Goal: Task Accomplishment & Management: Complete application form

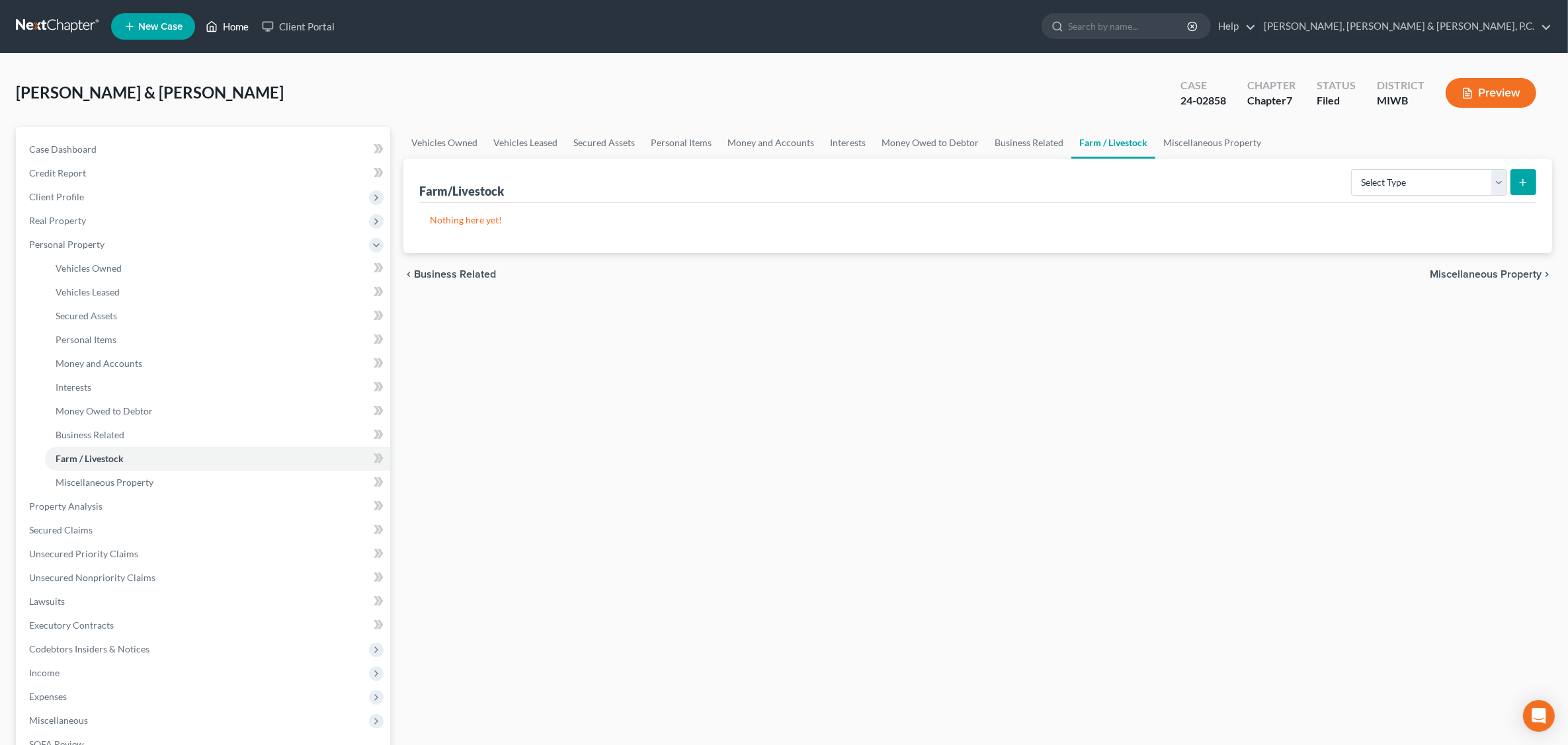
click at [240, 24] on link "Home" at bounding box center [227, 26] width 56 height 24
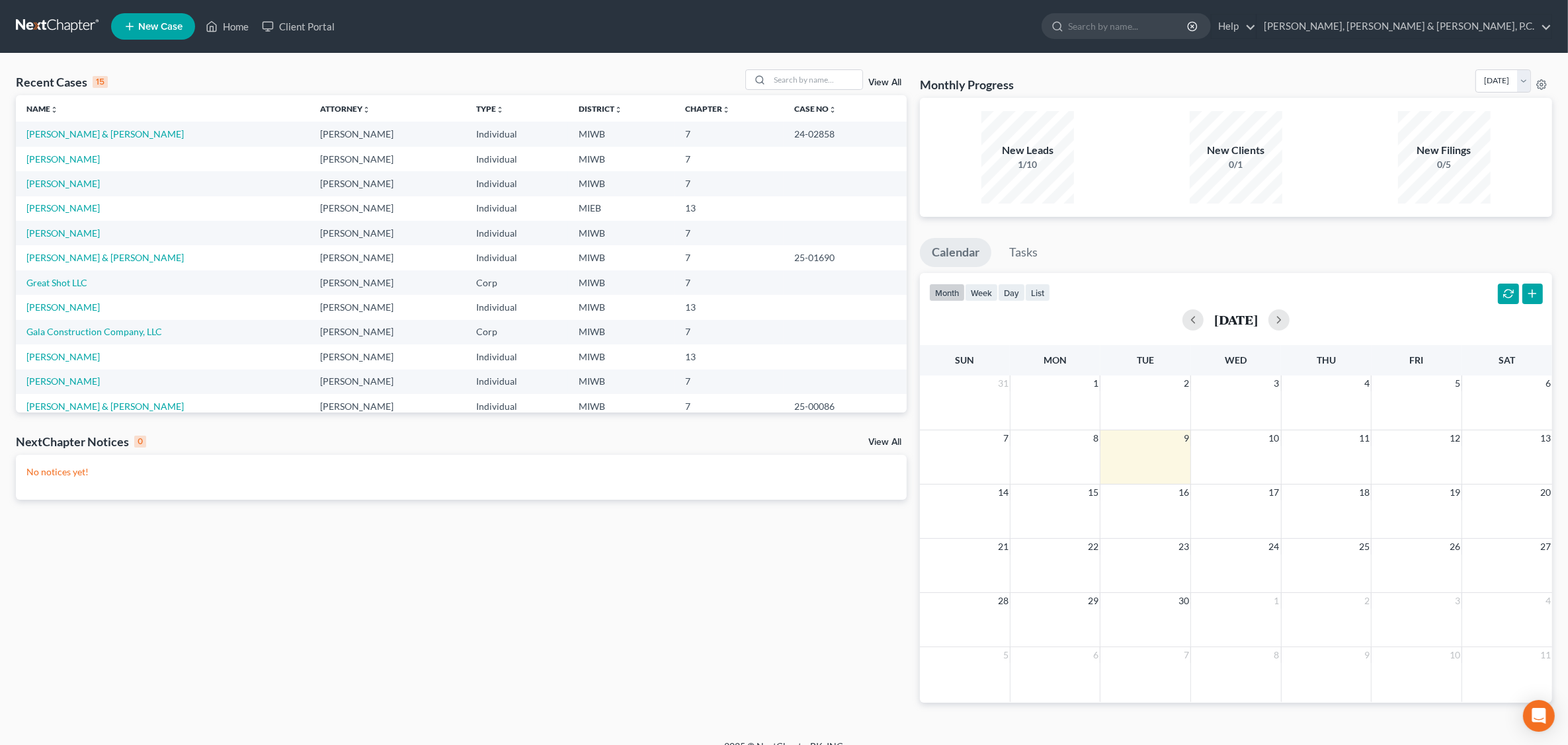
click at [884, 83] on link "View All" at bounding box center [885, 82] width 33 height 9
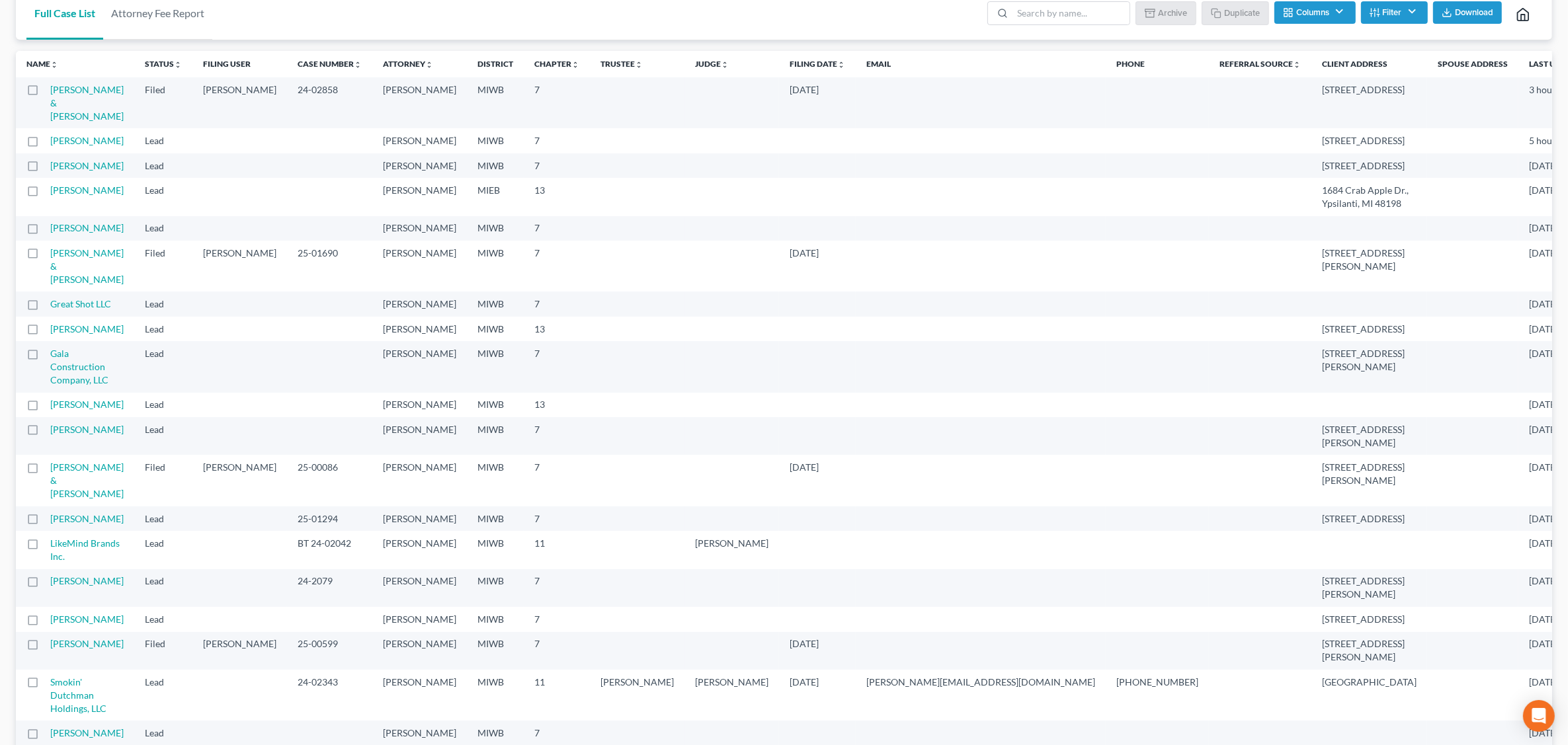
scroll to position [248, 0]
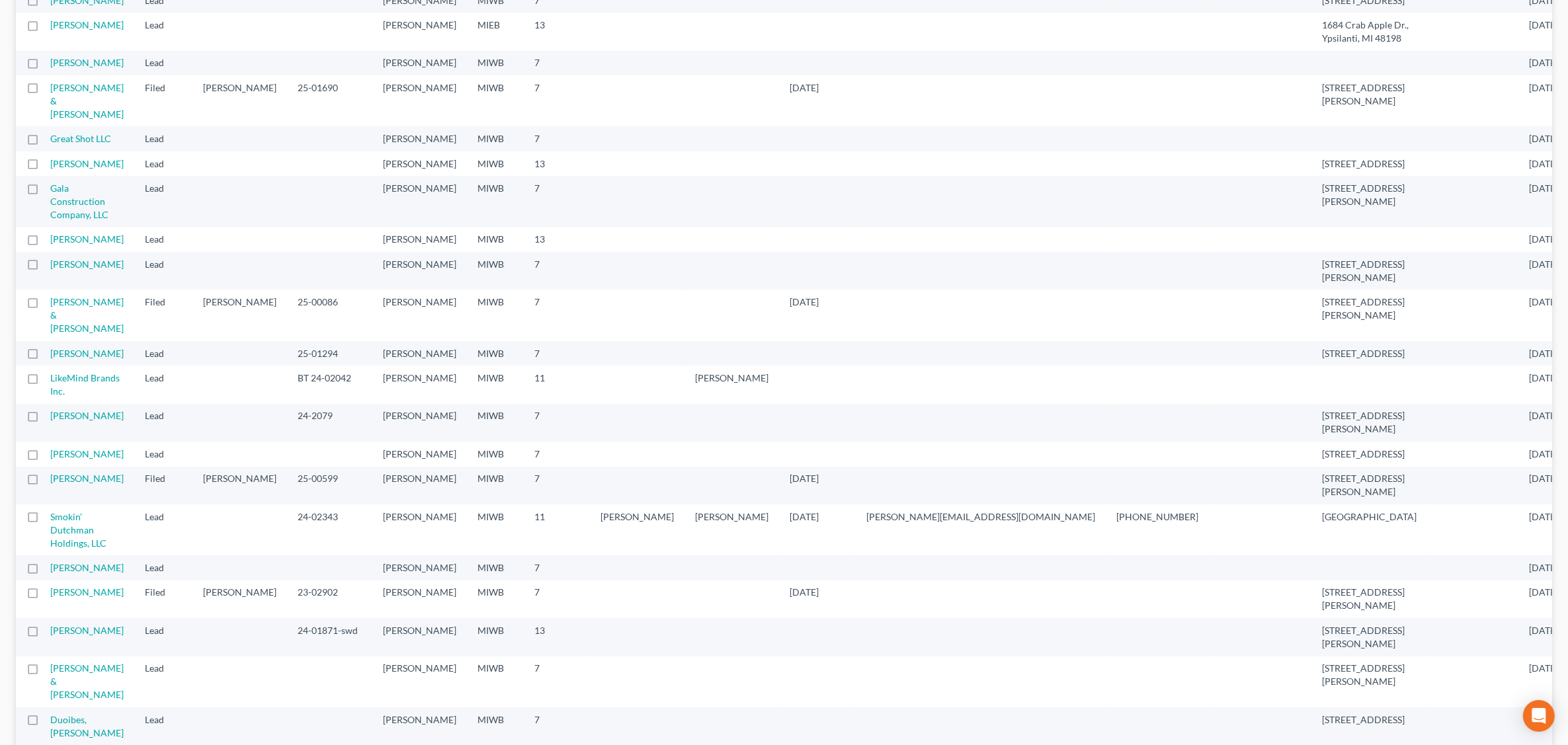
click at [80, 366] on td "[PERSON_NAME]" at bounding box center [92, 353] width 84 height 24
click at [71, 359] on link "[PERSON_NAME]" at bounding box center [87, 353] width 73 height 11
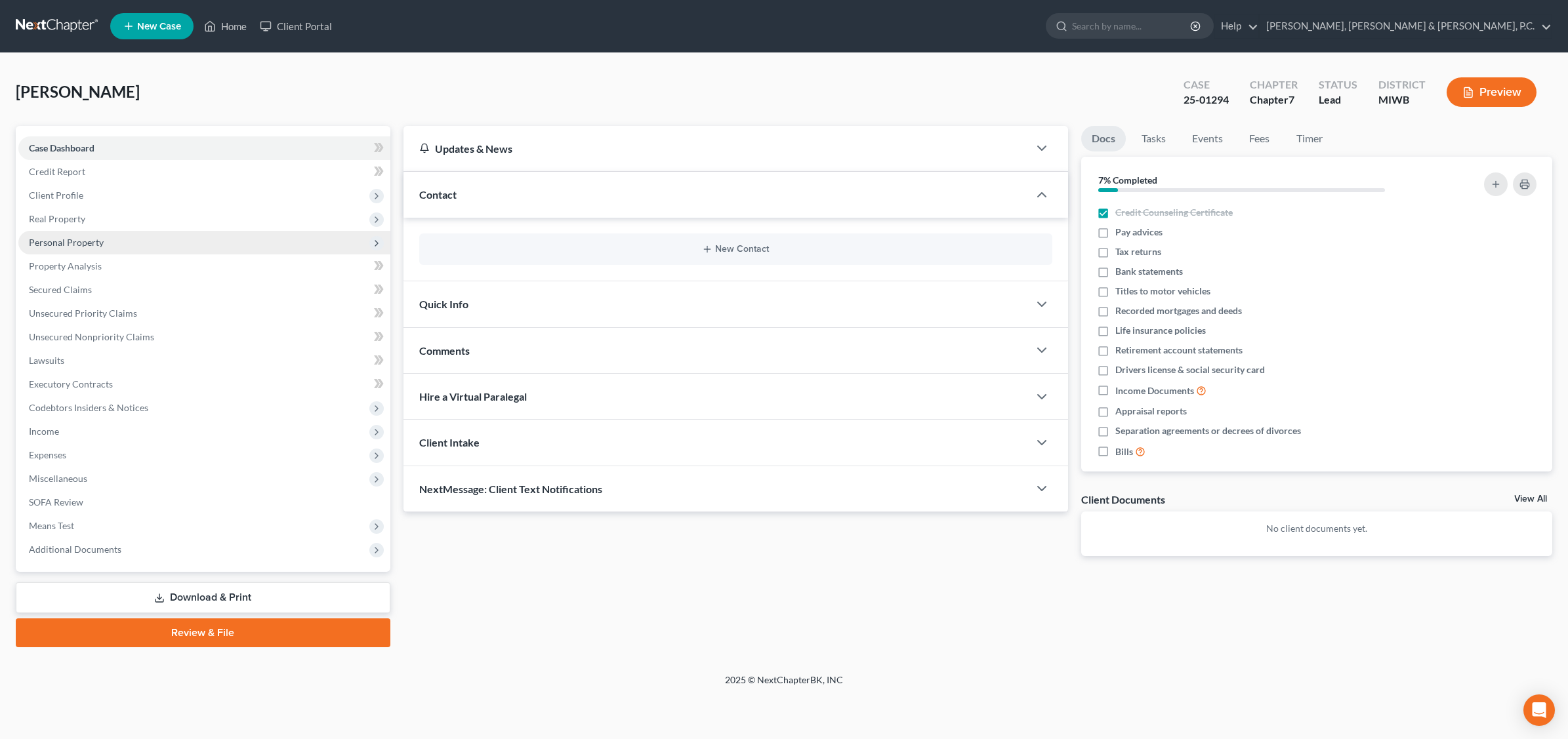
click at [103, 241] on span "Personal Property" at bounding box center [205, 243] width 372 height 23
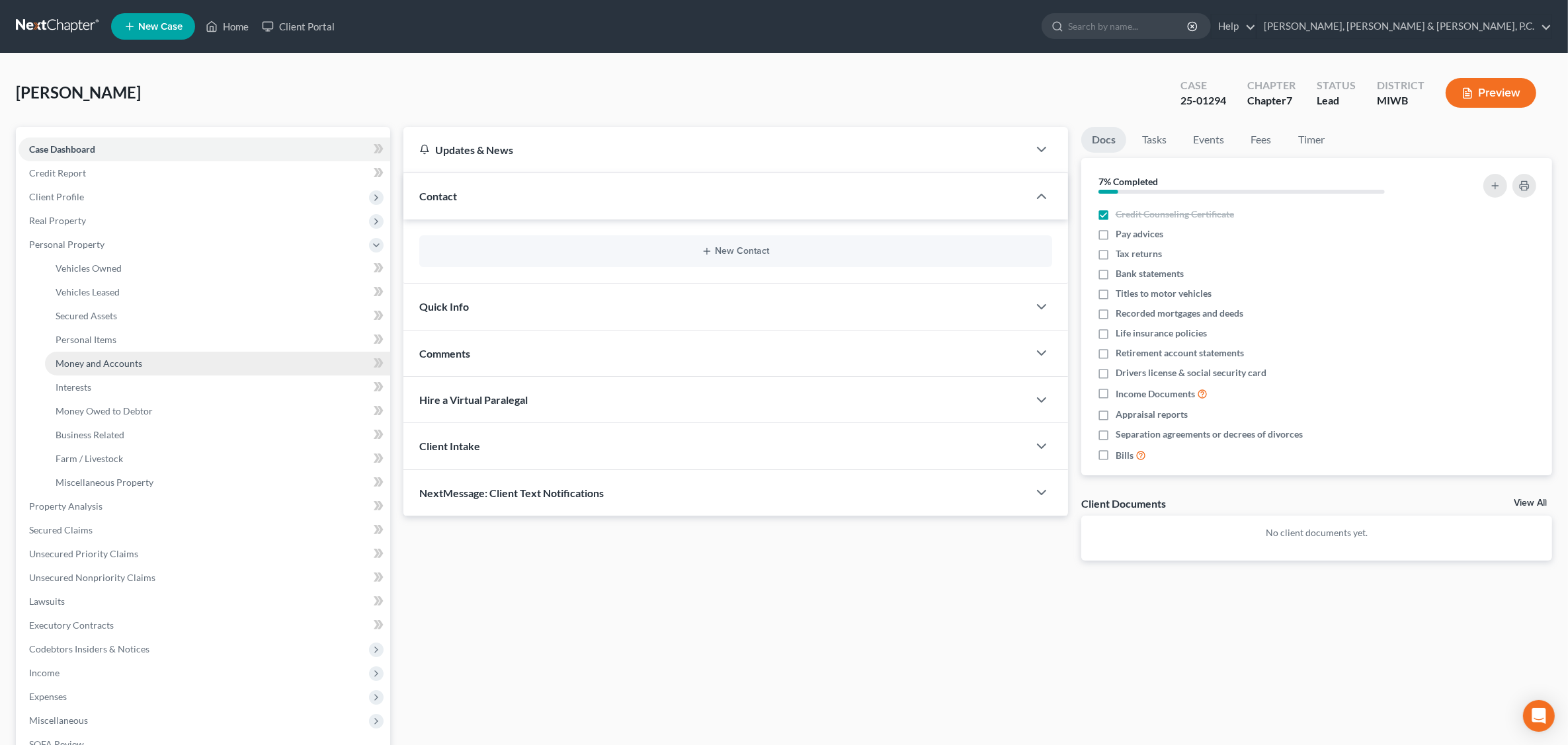
click at [115, 362] on span "Money and Accounts" at bounding box center [98, 363] width 87 height 11
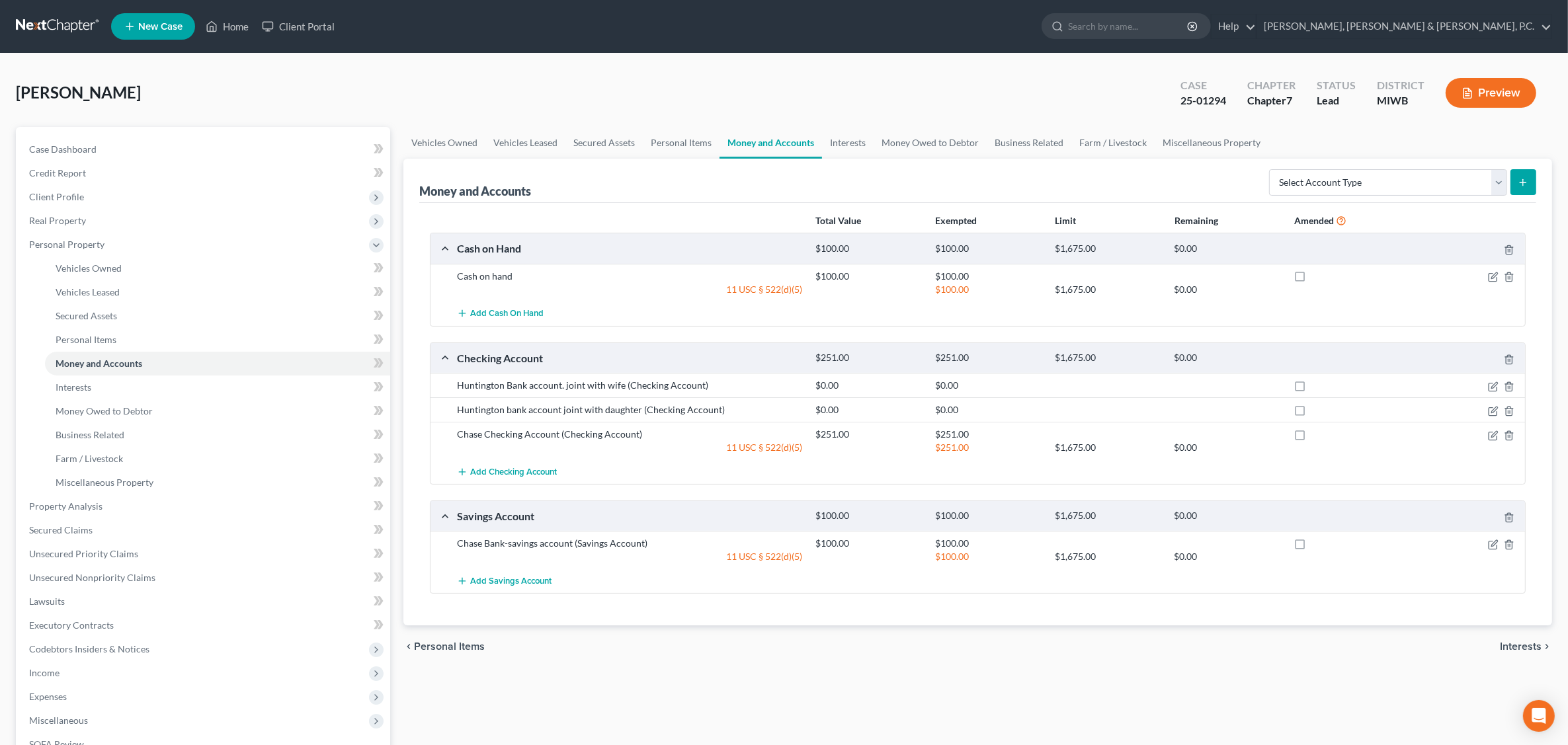
click at [773, 144] on link "Money and Accounts" at bounding box center [771, 142] width 102 height 32
click at [844, 141] on link "Interests" at bounding box center [847, 142] width 51 height 32
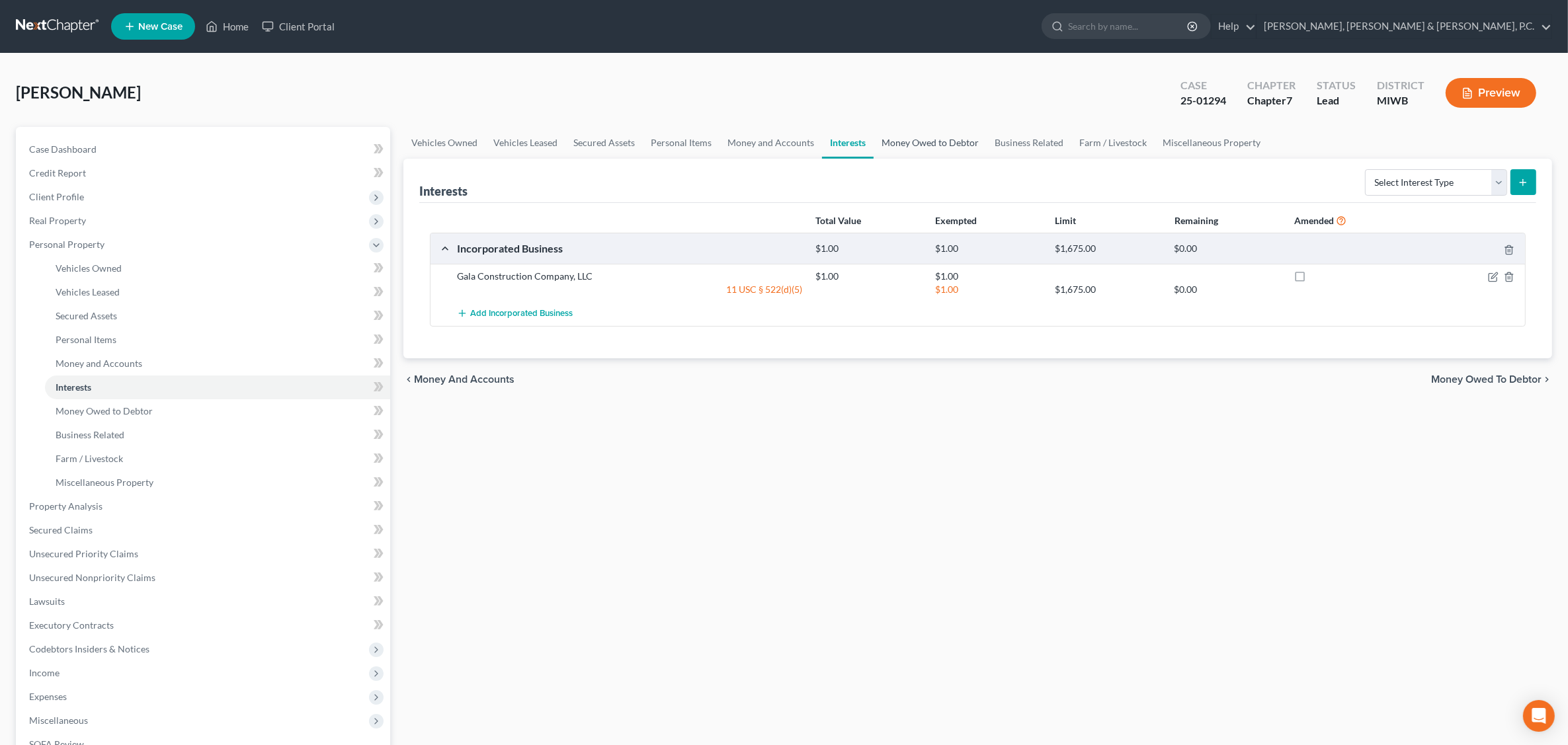
click at [921, 141] on link "Money Owed to Debtor" at bounding box center [929, 142] width 113 height 32
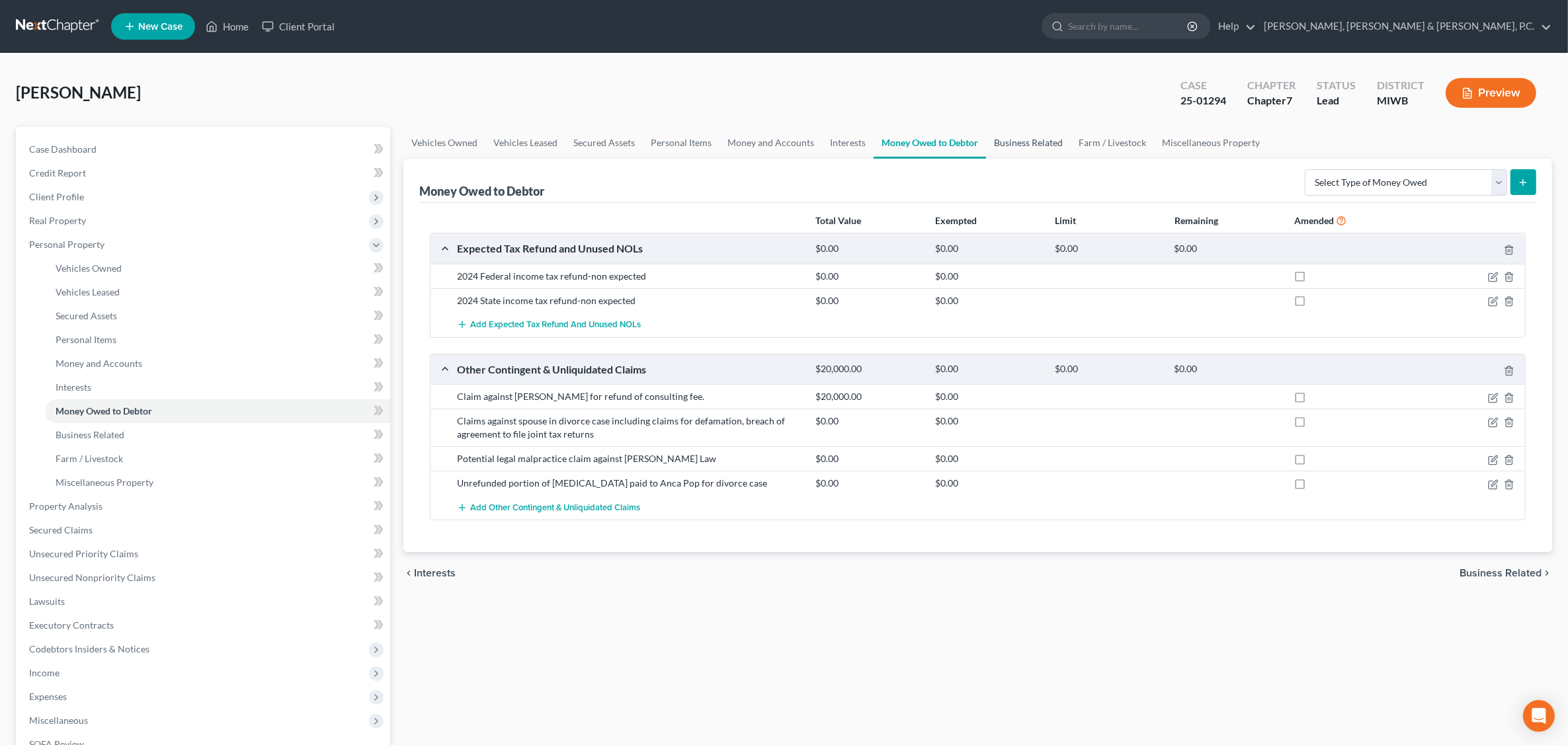
click at [1016, 146] on link "Business Related" at bounding box center [1029, 142] width 84 height 32
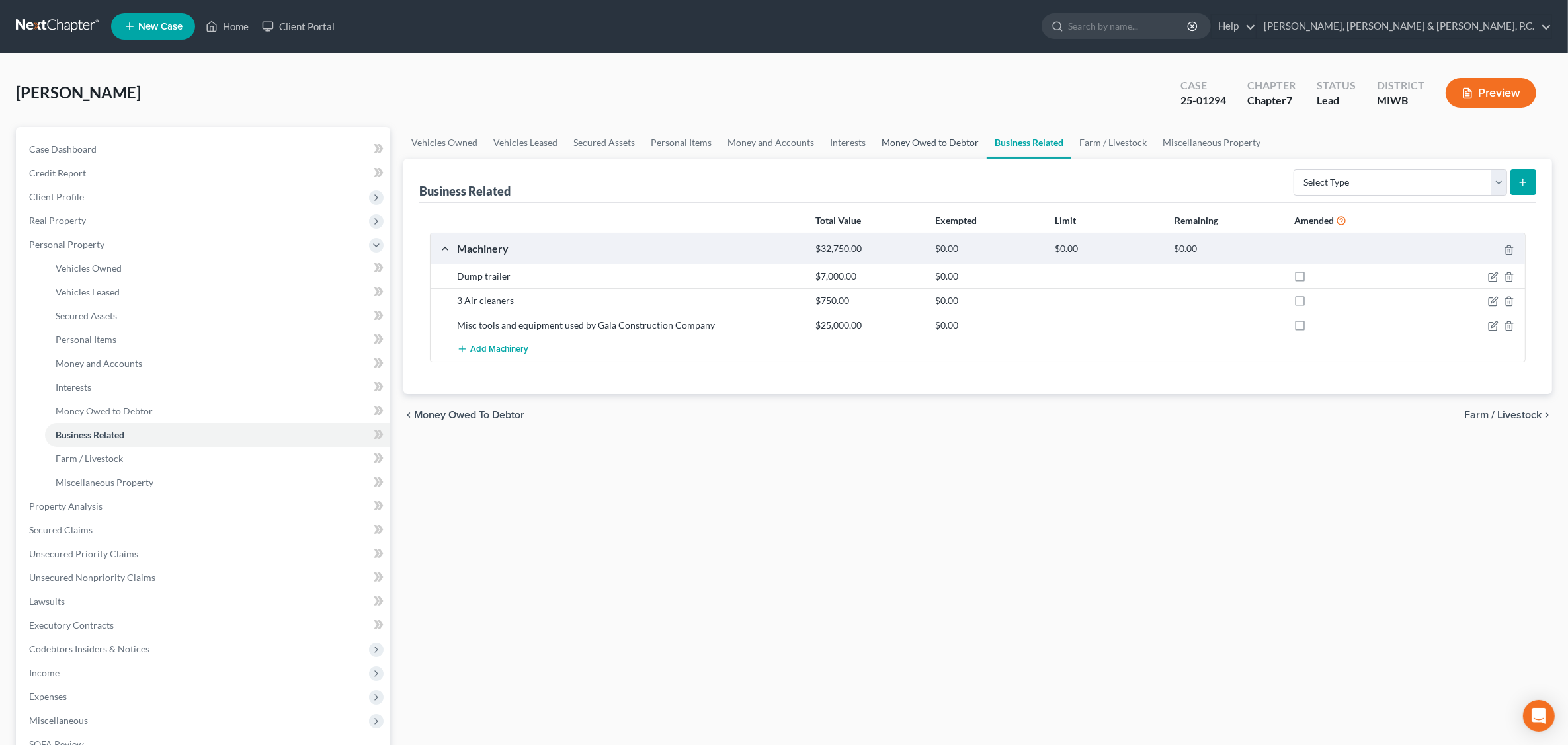
click at [912, 142] on link "Money Owed to Debtor" at bounding box center [929, 142] width 113 height 32
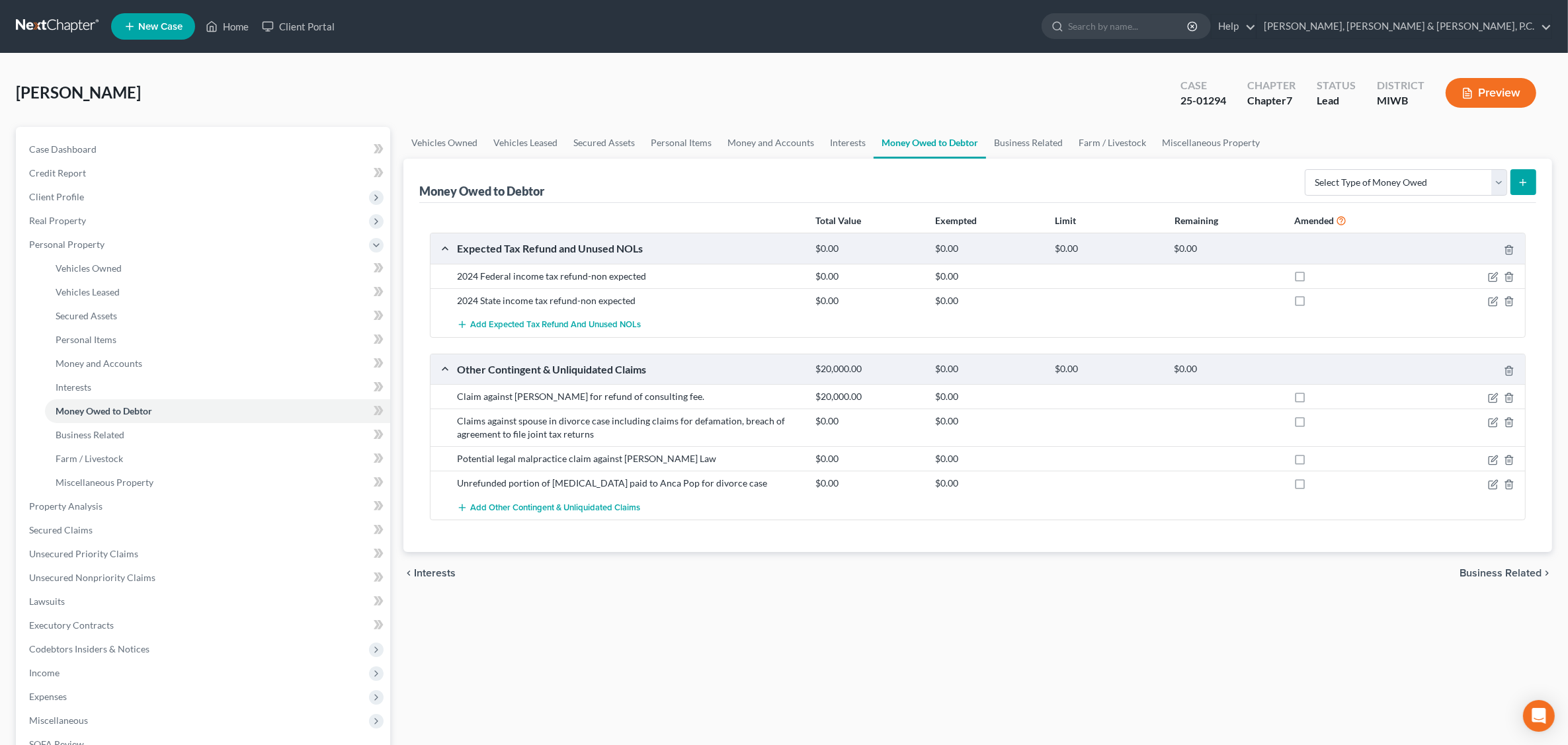
click at [1510, 94] on button "Preview" at bounding box center [1491, 93] width 91 height 30
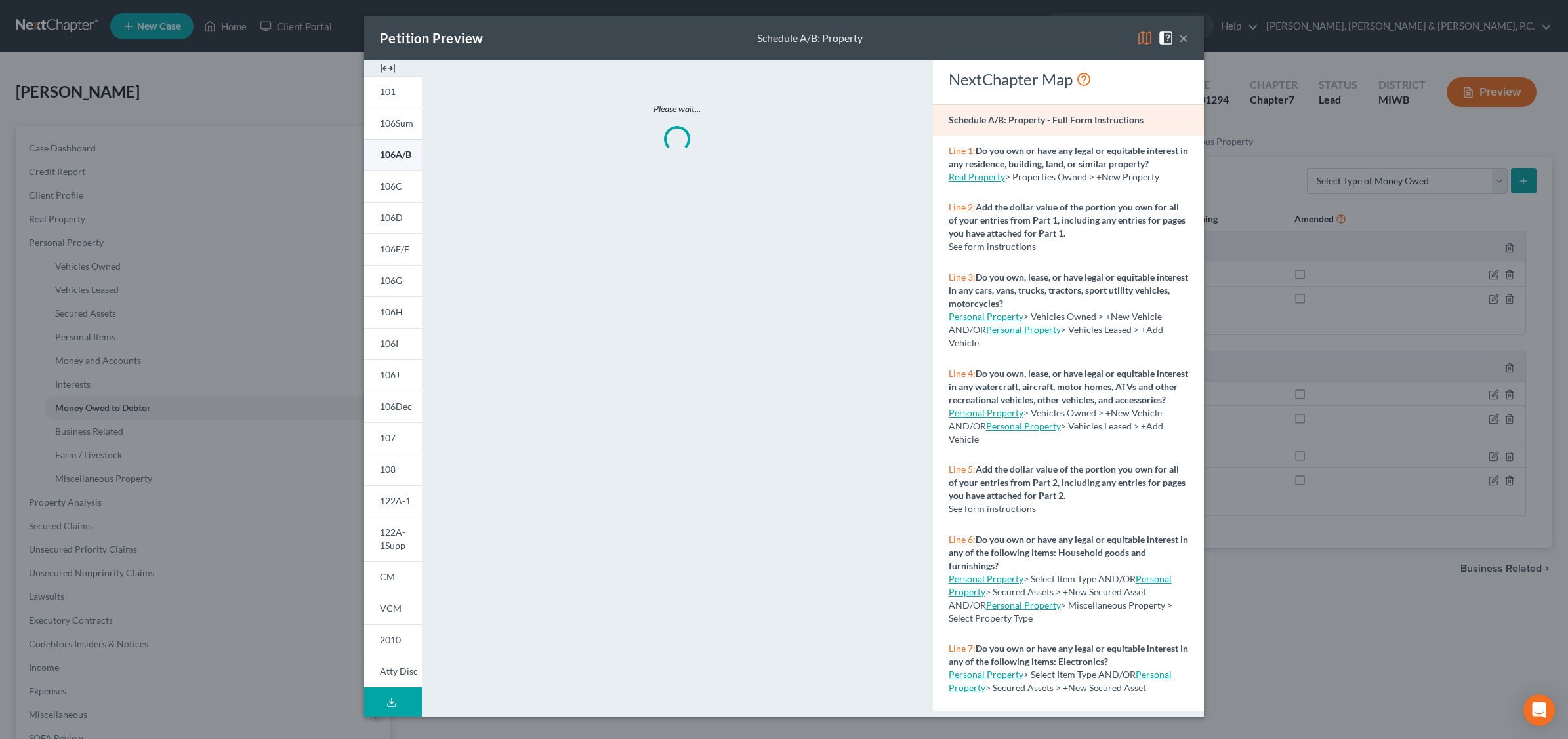
click at [392, 157] on span "106A/B" at bounding box center [395, 155] width 31 height 11
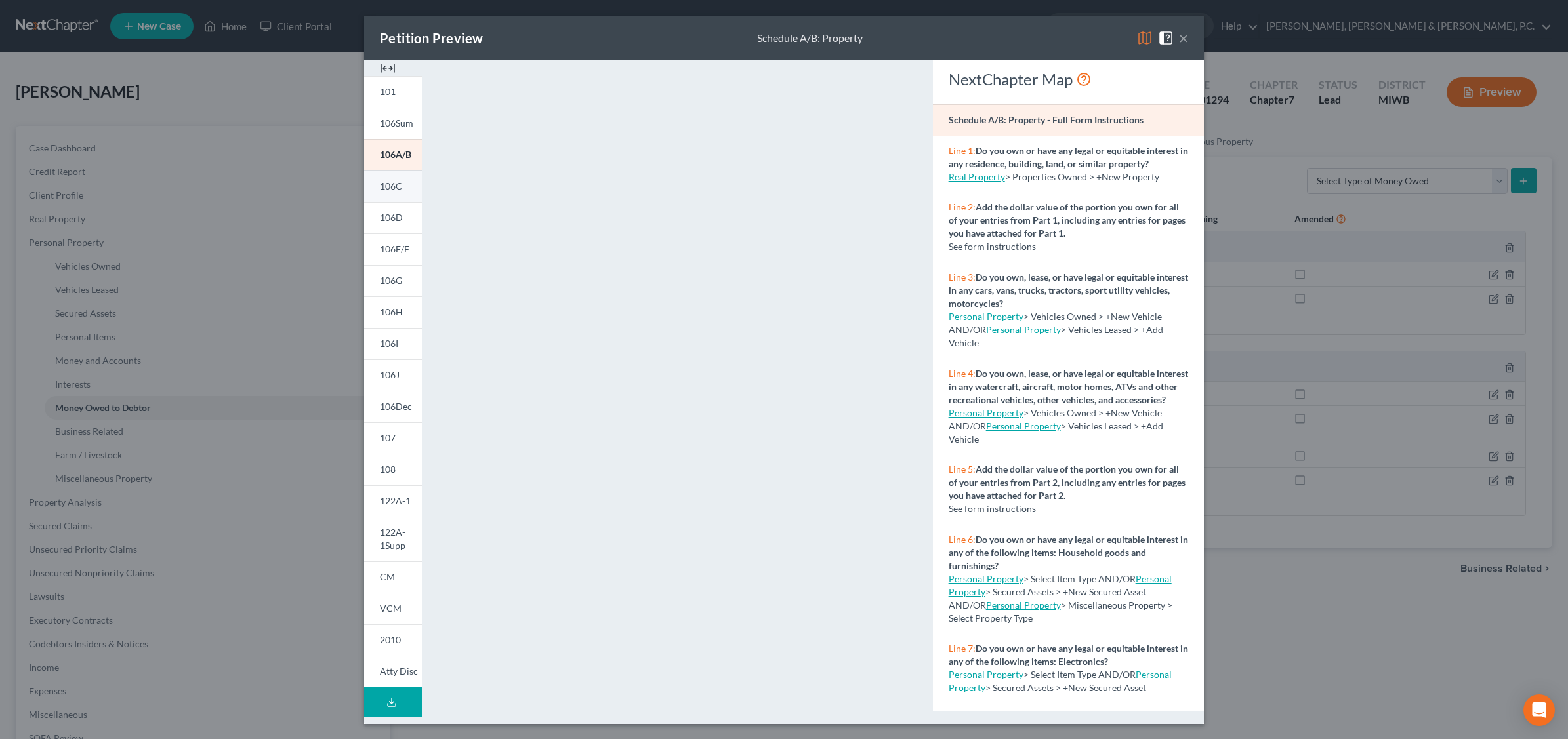
click at [385, 185] on span "106C" at bounding box center [391, 186] width 23 height 11
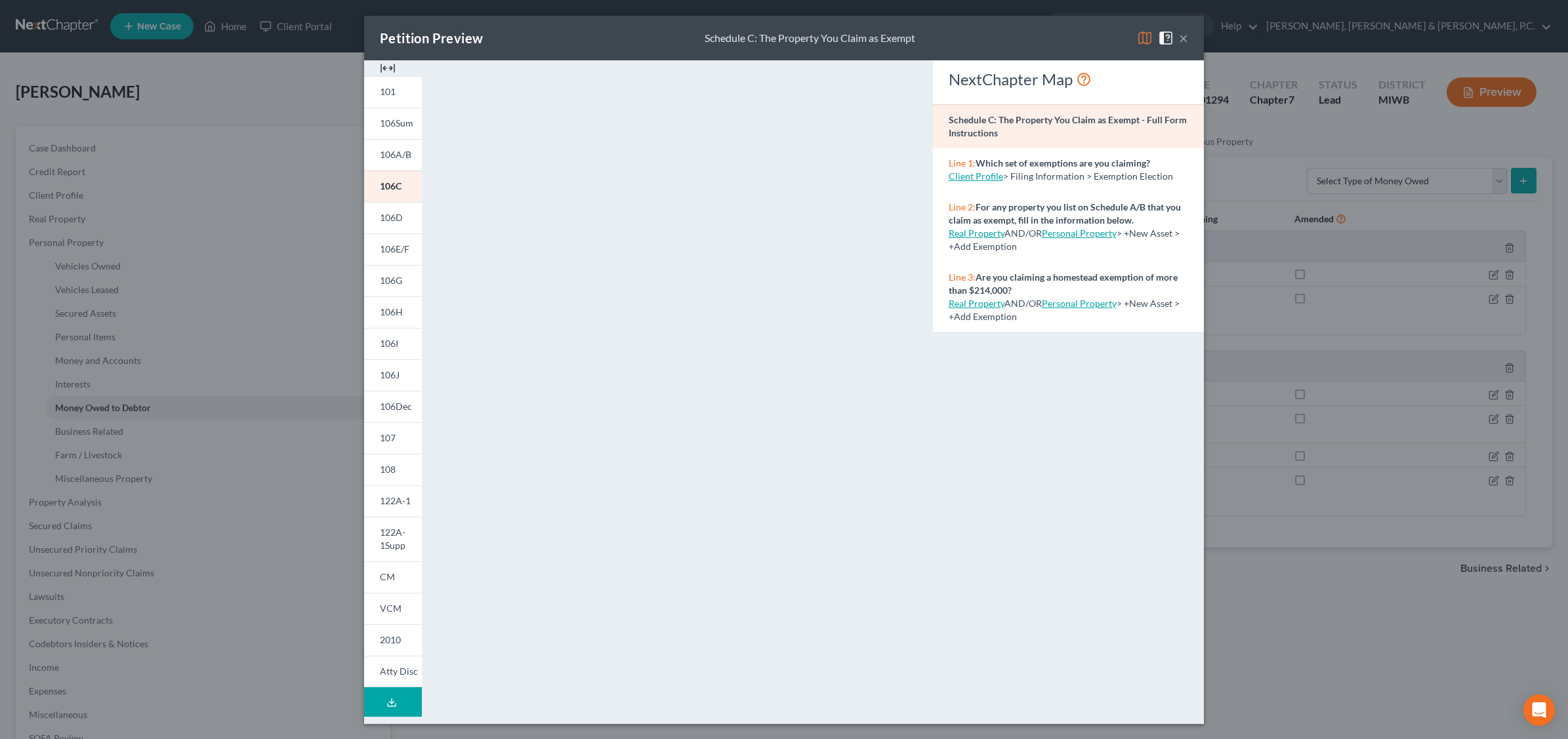
click at [1183, 39] on button "×" at bounding box center [1183, 38] width 9 height 16
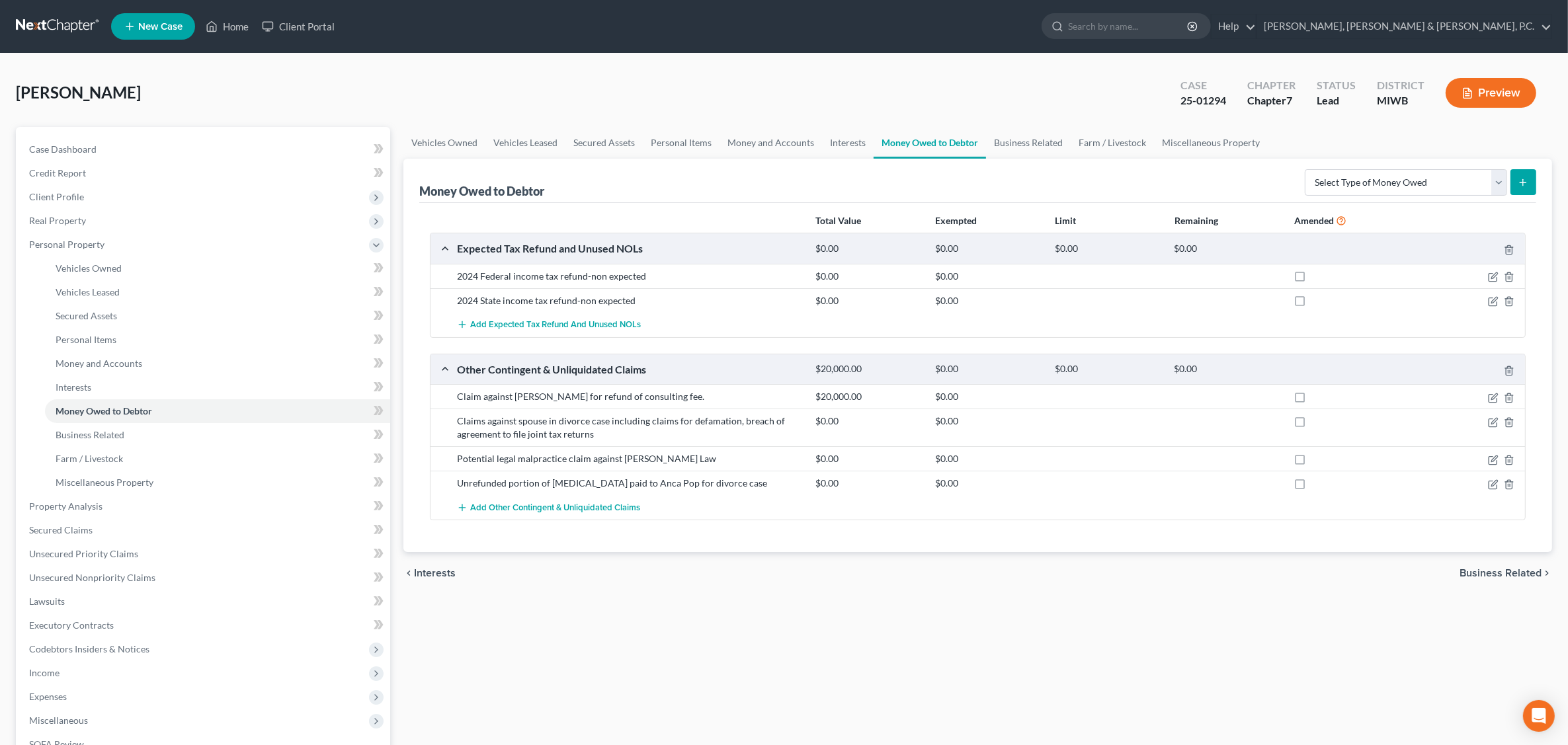
click at [610, 94] on div "Gala, [PERSON_NAME] Upgraded Case 25-01294 Chapter Chapter 7 Status [GEOGRAPHIC…" at bounding box center [784, 97] width 1536 height 58
